Goal: Contribute content: Add original content to the website for others to see

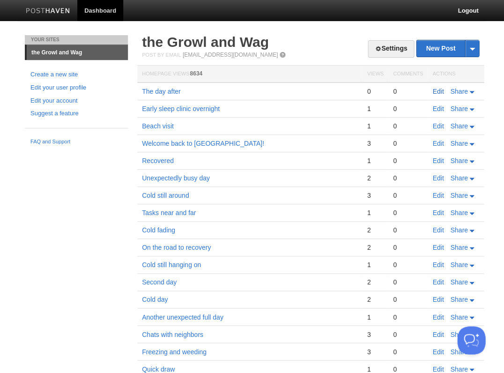
click at [436, 90] on link "Edit" at bounding box center [437, 91] width 11 height 7
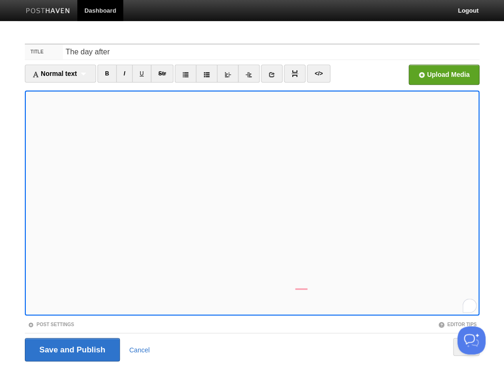
scroll to position [22, 0]
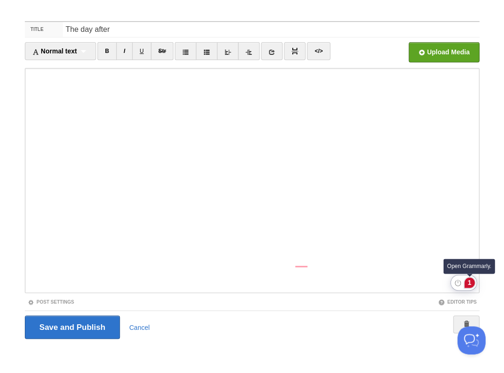
click at [469, 282] on div "1" at bounding box center [469, 282] width 10 height 10
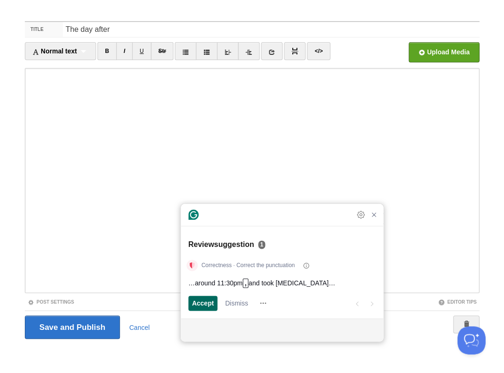
click at [199, 303] on span "Accept" at bounding box center [203, 303] width 22 height 10
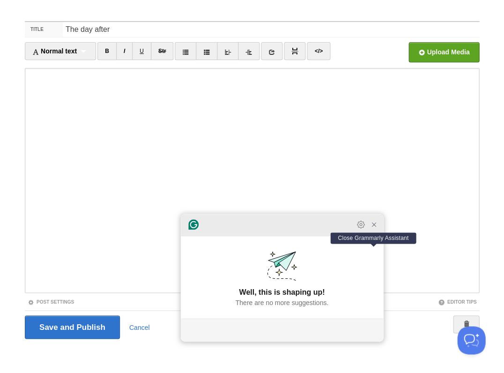
click at [376, 228] on icon "Close Grammarly Assistant" at bounding box center [373, 223] width 7 height 7
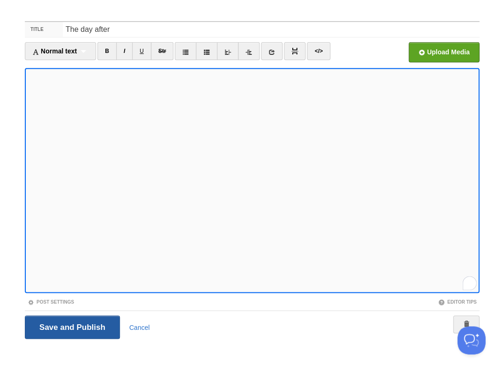
click at [71, 330] on input "Save and Publish" at bounding box center [72, 326] width 95 height 23
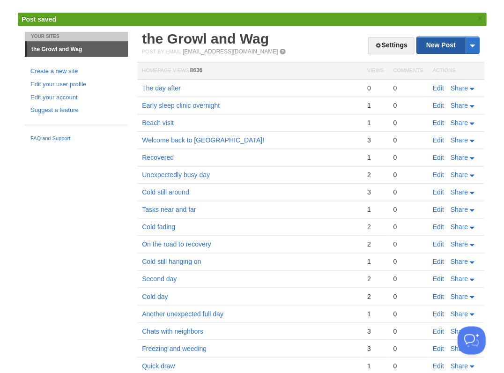
click at [431, 44] on link "New Post" at bounding box center [447, 45] width 62 height 16
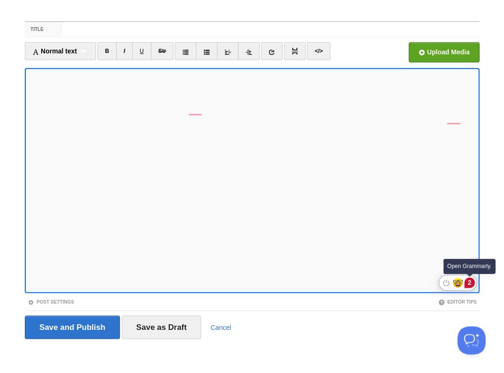
click at [469, 281] on div "2" at bounding box center [469, 282] width 10 height 10
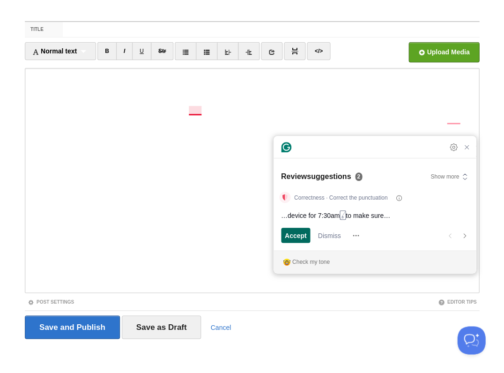
click at [303, 235] on span "Accept" at bounding box center [296, 235] width 22 height 10
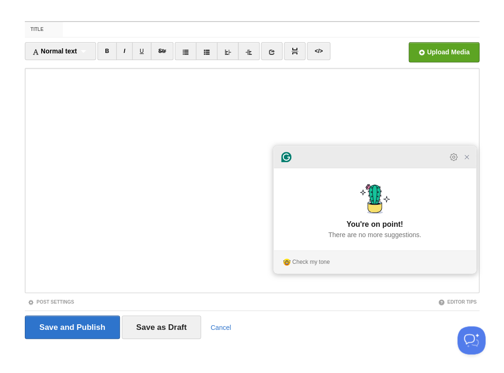
click at [466, 168] on div at bounding box center [374, 157] width 202 height 22
click at [470, 162] on icon "Close Grammarly Assistant" at bounding box center [466, 156] width 11 height 11
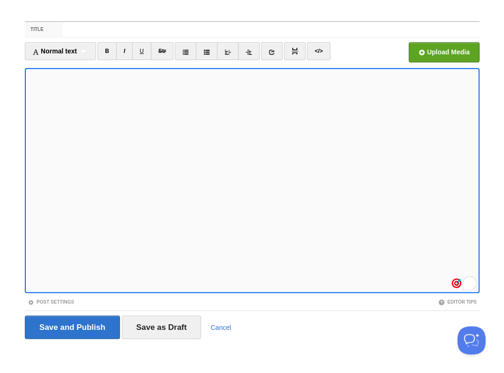
scroll to position [21, 0]
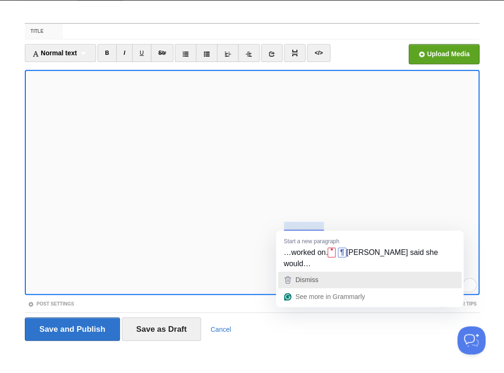
click at [315, 276] on span "Dismiss" at bounding box center [306, 279] width 23 height 7
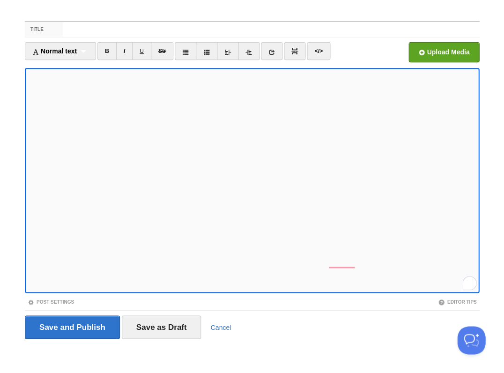
scroll to position [66, 0]
click at [469, 282] on div "1" at bounding box center [469, 282] width 10 height 10
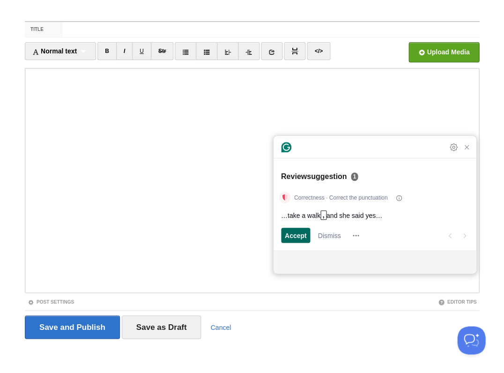
click at [294, 236] on span "Accept" at bounding box center [296, 235] width 22 height 10
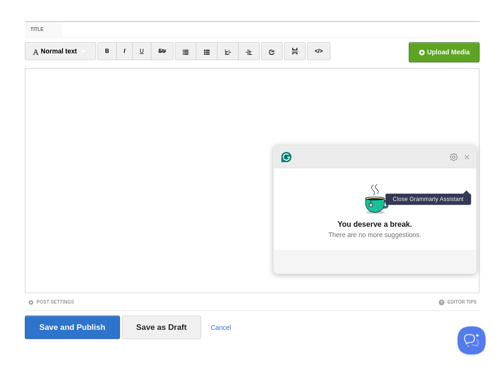
click at [464, 161] on icon "Close Grammarly Assistant" at bounding box center [466, 156] width 7 height 7
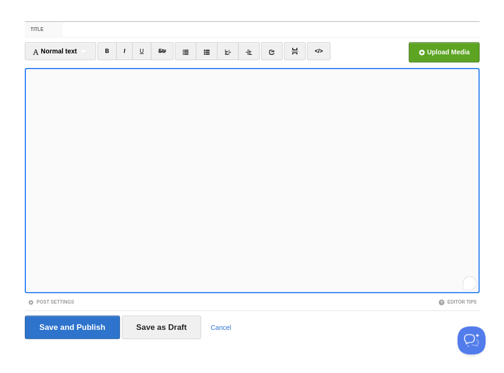
scroll to position [127, 0]
click at [71, 326] on input "Save and Publish" at bounding box center [72, 326] width 95 height 23
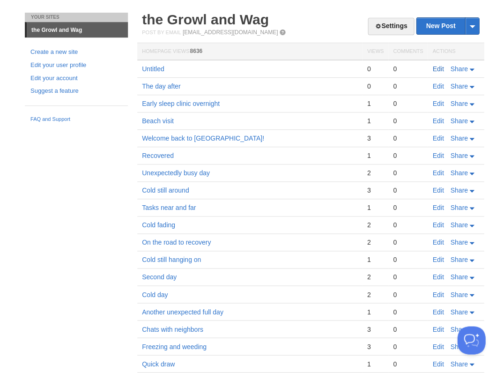
click at [433, 66] on link "Edit" at bounding box center [437, 68] width 11 height 7
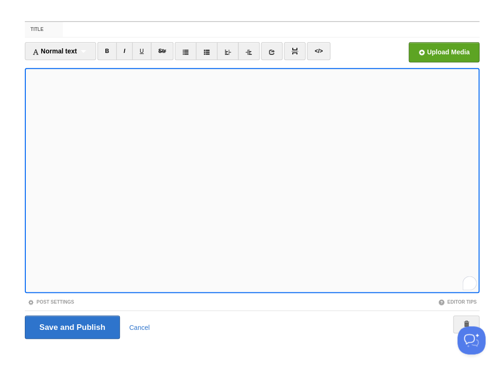
scroll to position [127, 0]
click at [71, 326] on input "Save and Publish" at bounding box center [72, 326] width 95 height 23
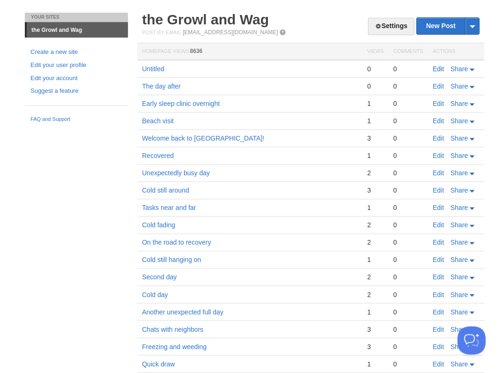
click at [435, 67] on link "Edit" at bounding box center [437, 68] width 11 height 7
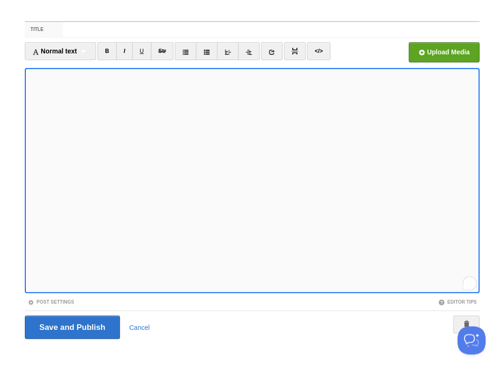
scroll to position [127, 0]
click at [71, 326] on input "Save and Publish" at bounding box center [72, 326] width 95 height 23
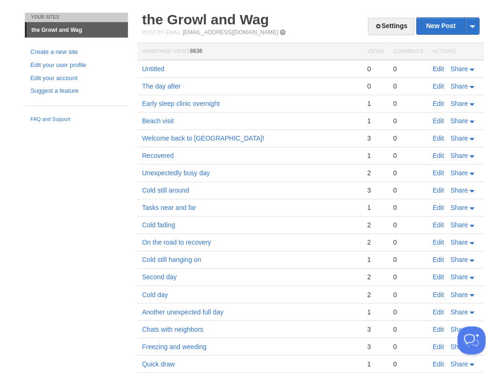
click at [438, 66] on link "Edit" at bounding box center [437, 68] width 11 height 7
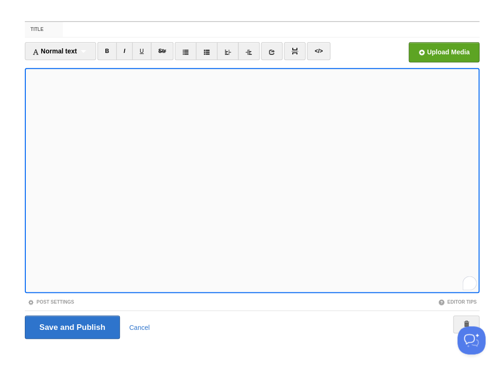
scroll to position [136, 0]
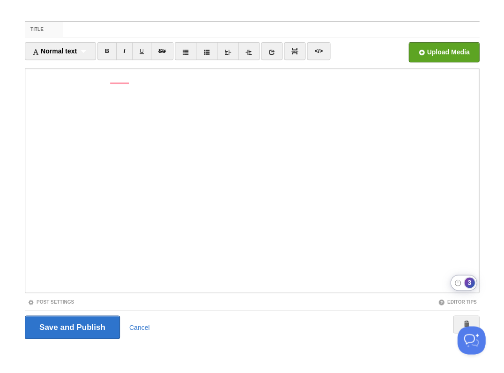
click at [468, 279] on html "Dashboard Logout Post saved × Post created × Post saved × Post saved × Your Sit…" at bounding box center [252, 176] width 504 height 396
click at [466, 283] on div "3" at bounding box center [469, 282] width 10 height 10
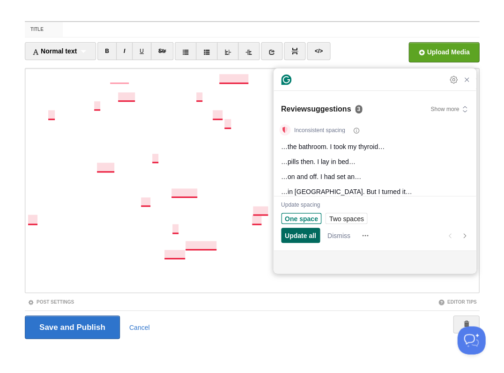
click at [296, 232] on span "Update all" at bounding box center [300, 235] width 31 height 10
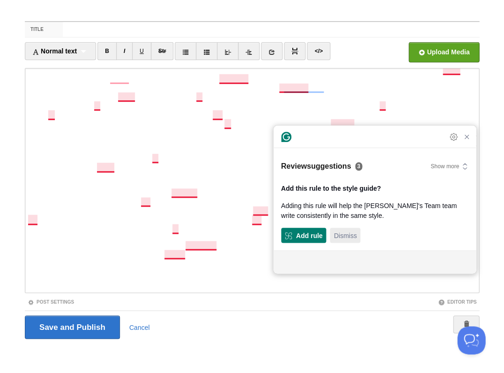
click at [342, 237] on span "Dismiss" at bounding box center [344, 235] width 23 height 10
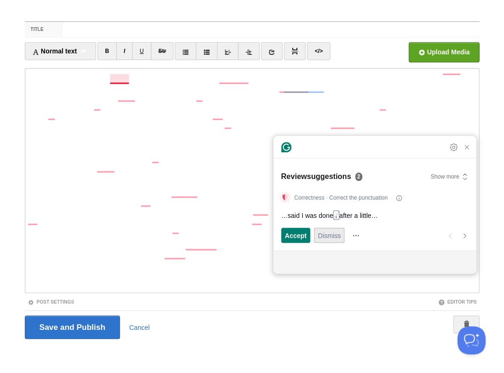
scroll to position [30, 0]
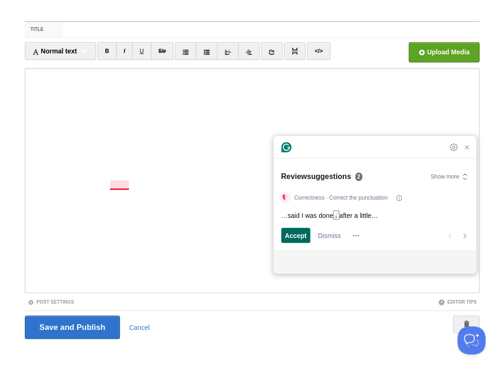
click at [295, 235] on span "Accept" at bounding box center [296, 235] width 22 height 10
click at [345, 239] on div "Accept Dismiss" at bounding box center [324, 235] width 86 height 15
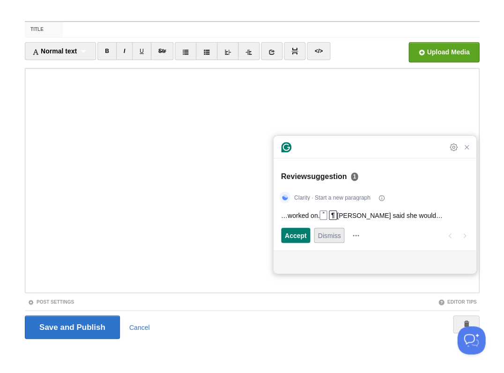
click at [335, 238] on span "Dismiss" at bounding box center [328, 235] width 23 height 10
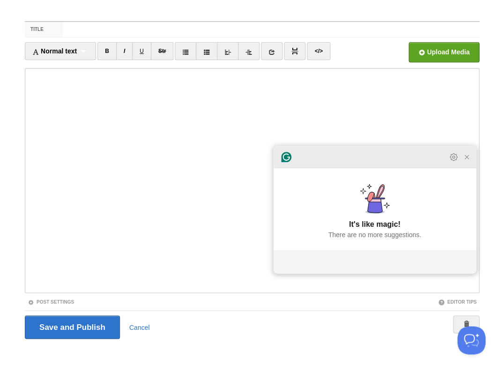
click at [466, 162] on icon "Close Grammarly Assistant" at bounding box center [466, 156] width 11 height 11
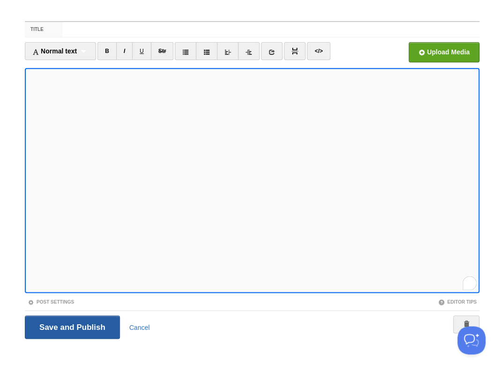
click at [71, 326] on input "Save and Publish" at bounding box center [72, 326] width 95 height 23
